Goal: Complete application form

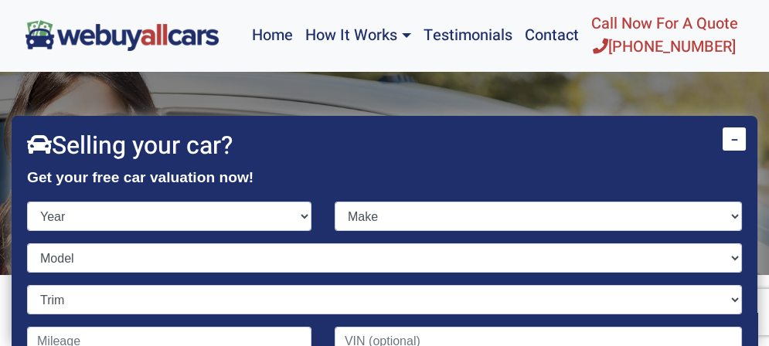
scroll to position [77, 0]
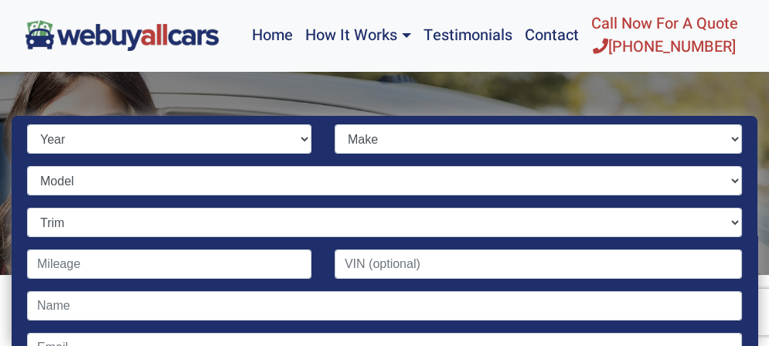
select select "2020"
click at [27, 124] on select "Year [DATE] 2024 2023 2022 2021 2020 2019 2018 2017 2016 2015 2014 2013 2012 20…" at bounding box center [169, 138] width 284 height 29
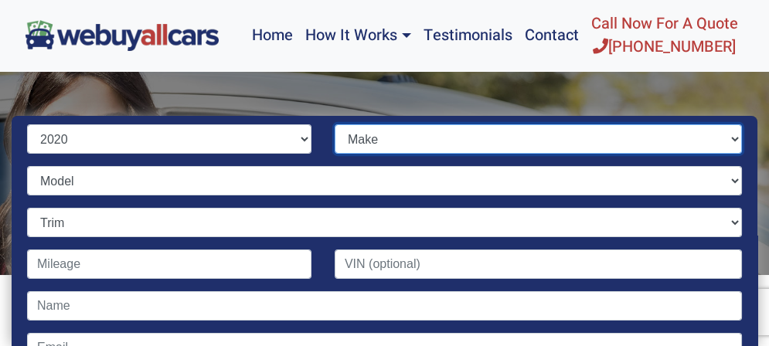
click at [391, 138] on select "Make Acura Alfa Romeo Aston [PERSON_NAME] Audi Bentley BMW Buick Cadillac Chevr…" at bounding box center [538, 138] width 407 height 29
select select "Subaru"
click at [335, 124] on select "Make Acura Alfa Romeo Aston [PERSON_NAME] Audi Bentley BMW Buick Cadillac Chevr…" at bounding box center [538, 138] width 407 height 29
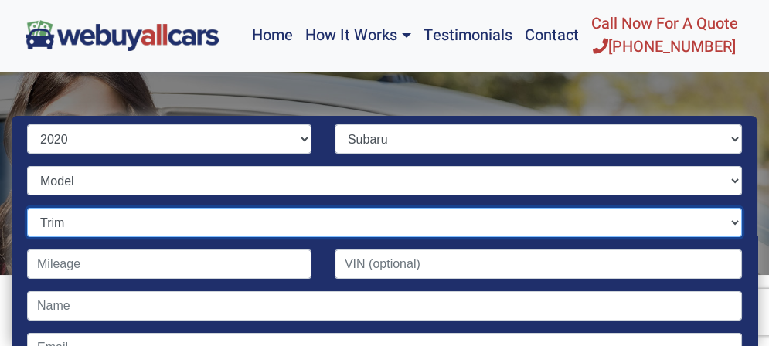
click at [134, 215] on select "Trim" at bounding box center [384, 222] width 715 height 29
click at [27, 208] on select "Trim" at bounding box center [384, 222] width 715 height 29
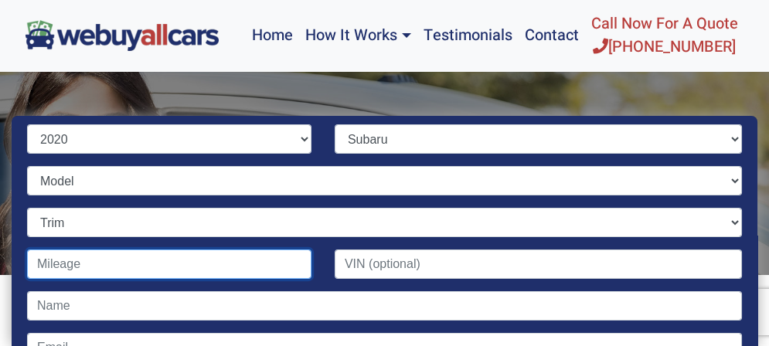
click at [131, 261] on input "Contact form" at bounding box center [169, 264] width 284 height 29
type input "45,000"
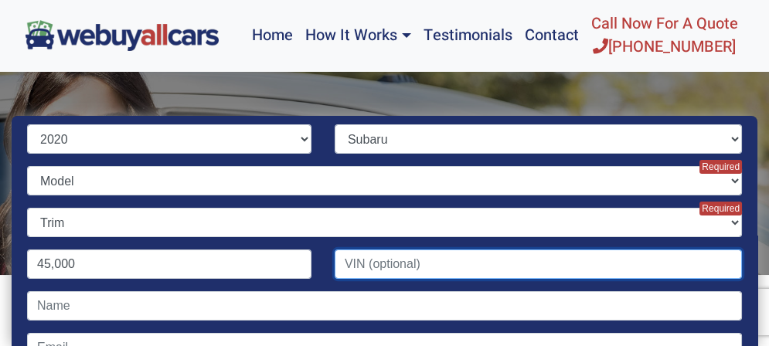
click at [423, 263] on input "Contact form" at bounding box center [538, 264] width 407 height 29
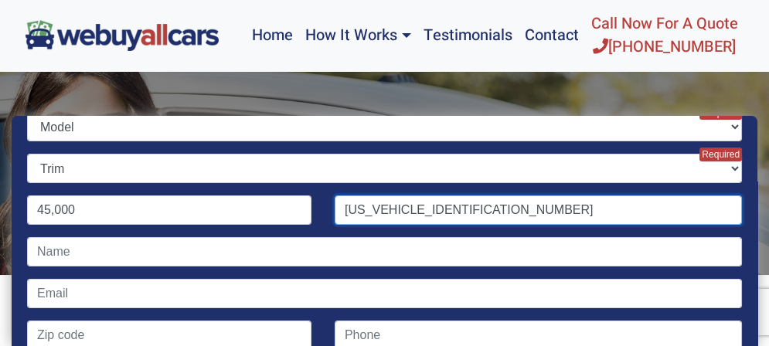
scroll to position [155, 0]
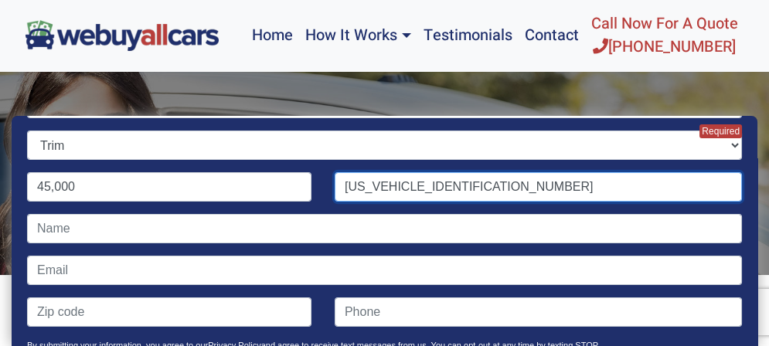
type input "[US_VEHICLE_IDENTIFICATION_NUMBER]"
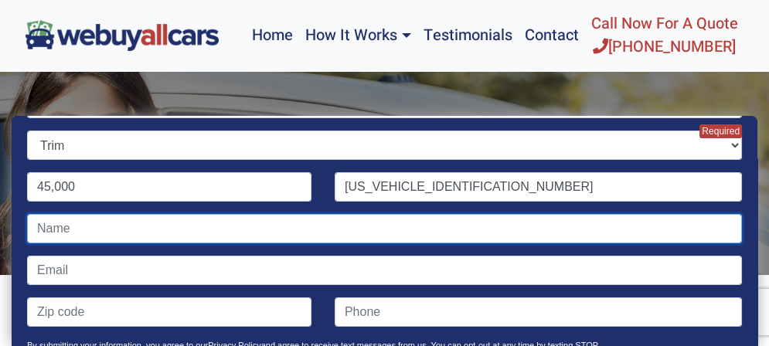
click at [139, 232] on input "Contact form" at bounding box center [384, 228] width 715 height 29
type input "[PERSON_NAME]"
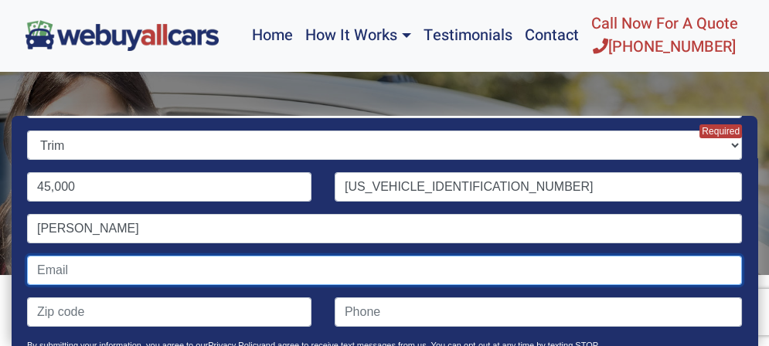
type input "[EMAIL_ADDRESS][DOMAIN_NAME]"
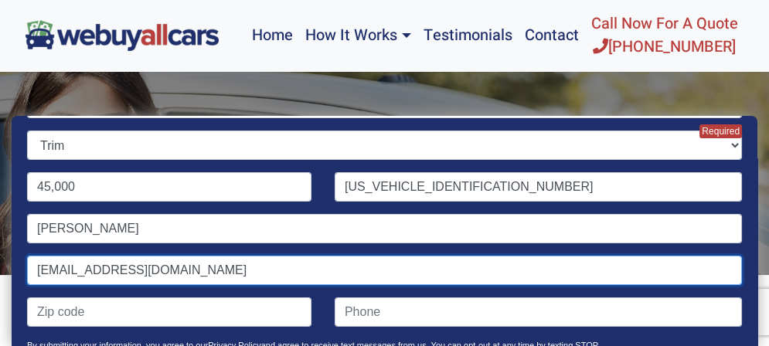
type input "10573"
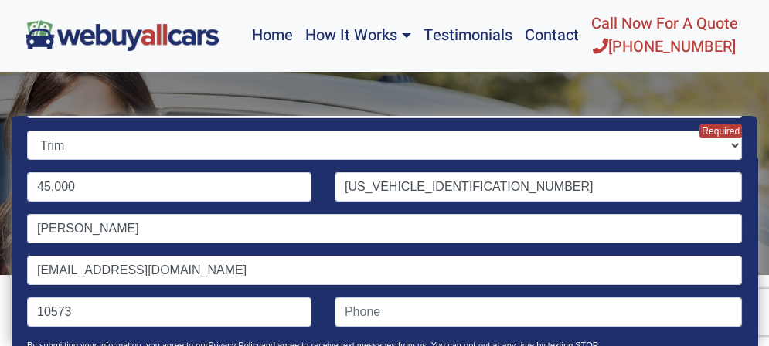
type input "9142621931"
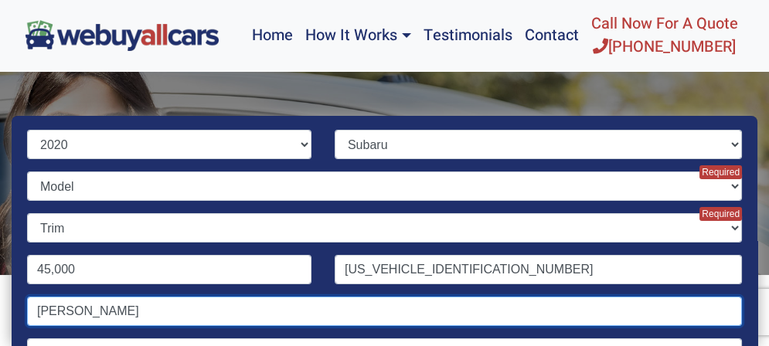
scroll to position [0, 0]
